Goal: Task Accomplishment & Management: Manage account settings

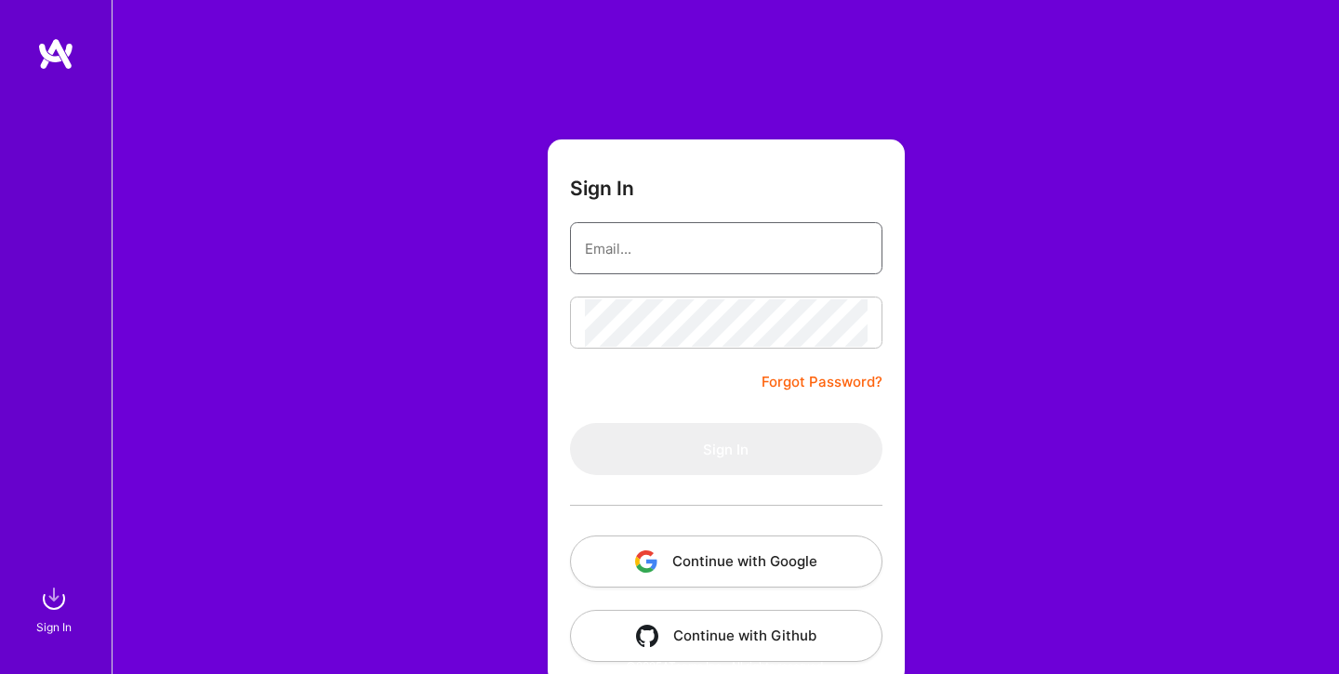
type input "[DOMAIN_NAME][EMAIL_ADDRESS][DOMAIN_NAME]"
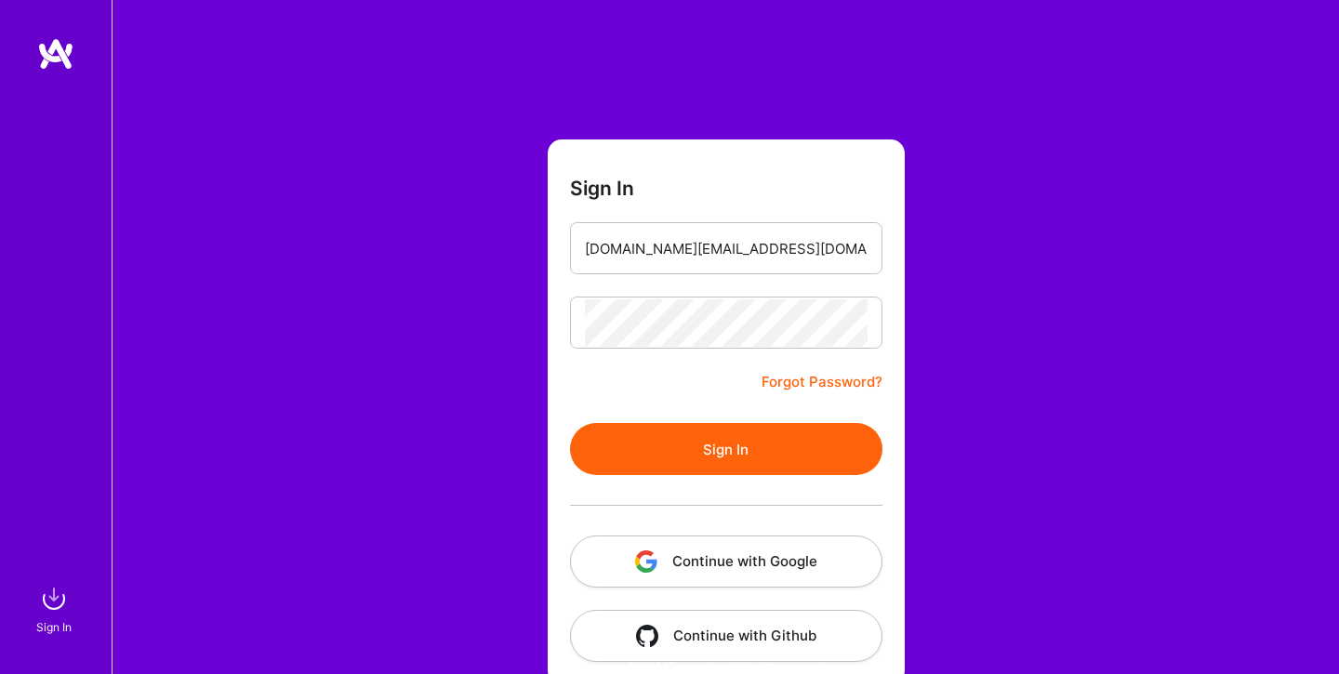
click at [753, 449] on button "Sign In" at bounding box center [726, 449] width 312 height 52
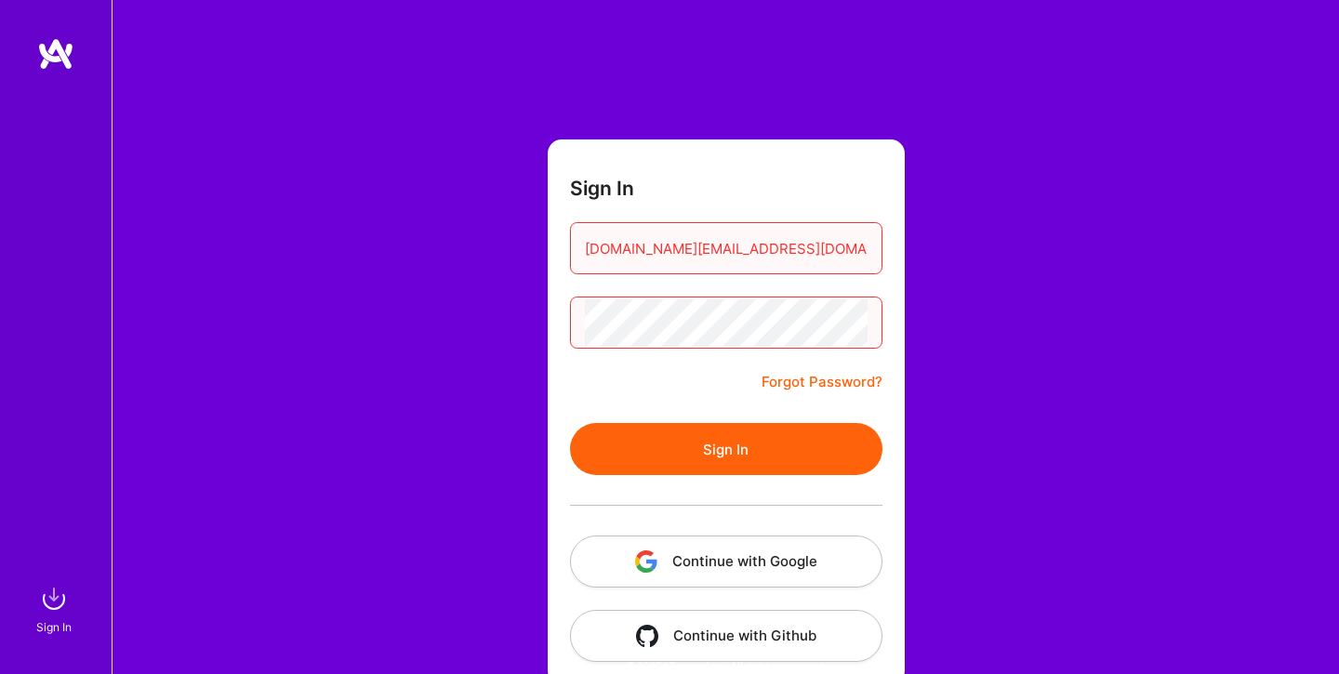
click at [763, 558] on button "Continue with Google" at bounding box center [726, 561] width 312 height 52
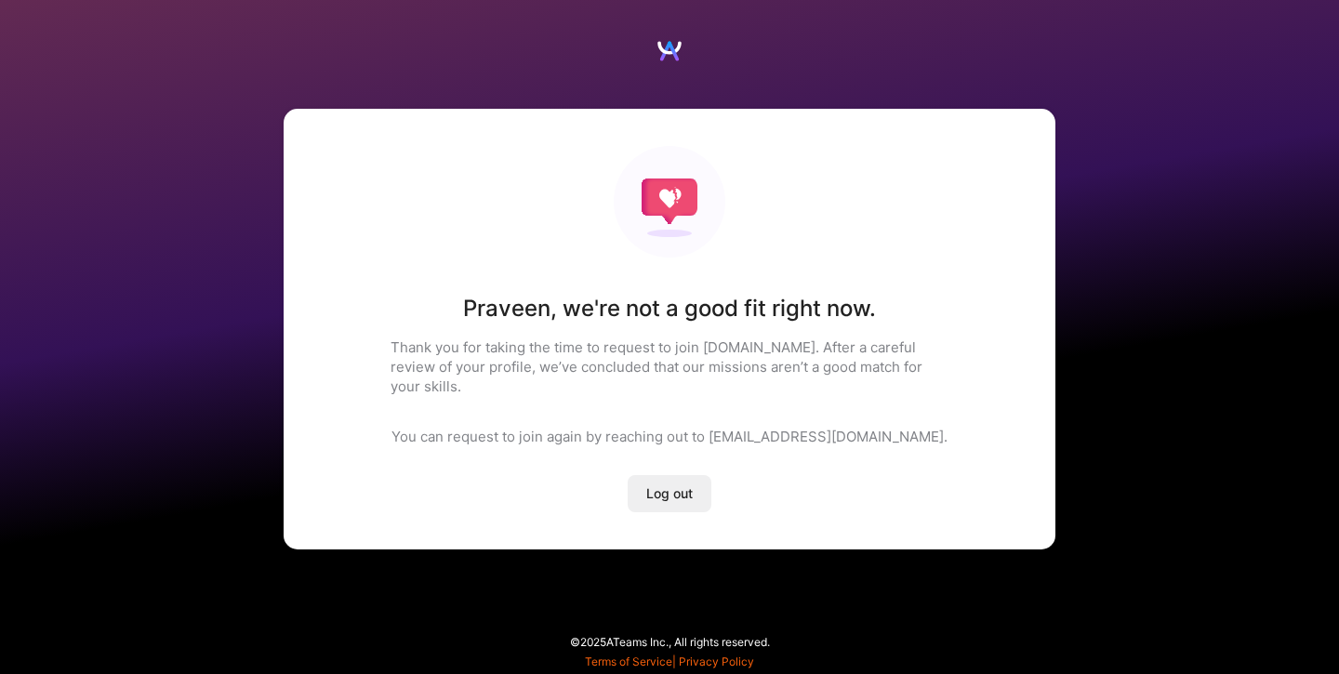
click at [685, 484] on span "Log out" at bounding box center [669, 493] width 46 height 19
